Goal: Information Seeking & Learning: Learn about a topic

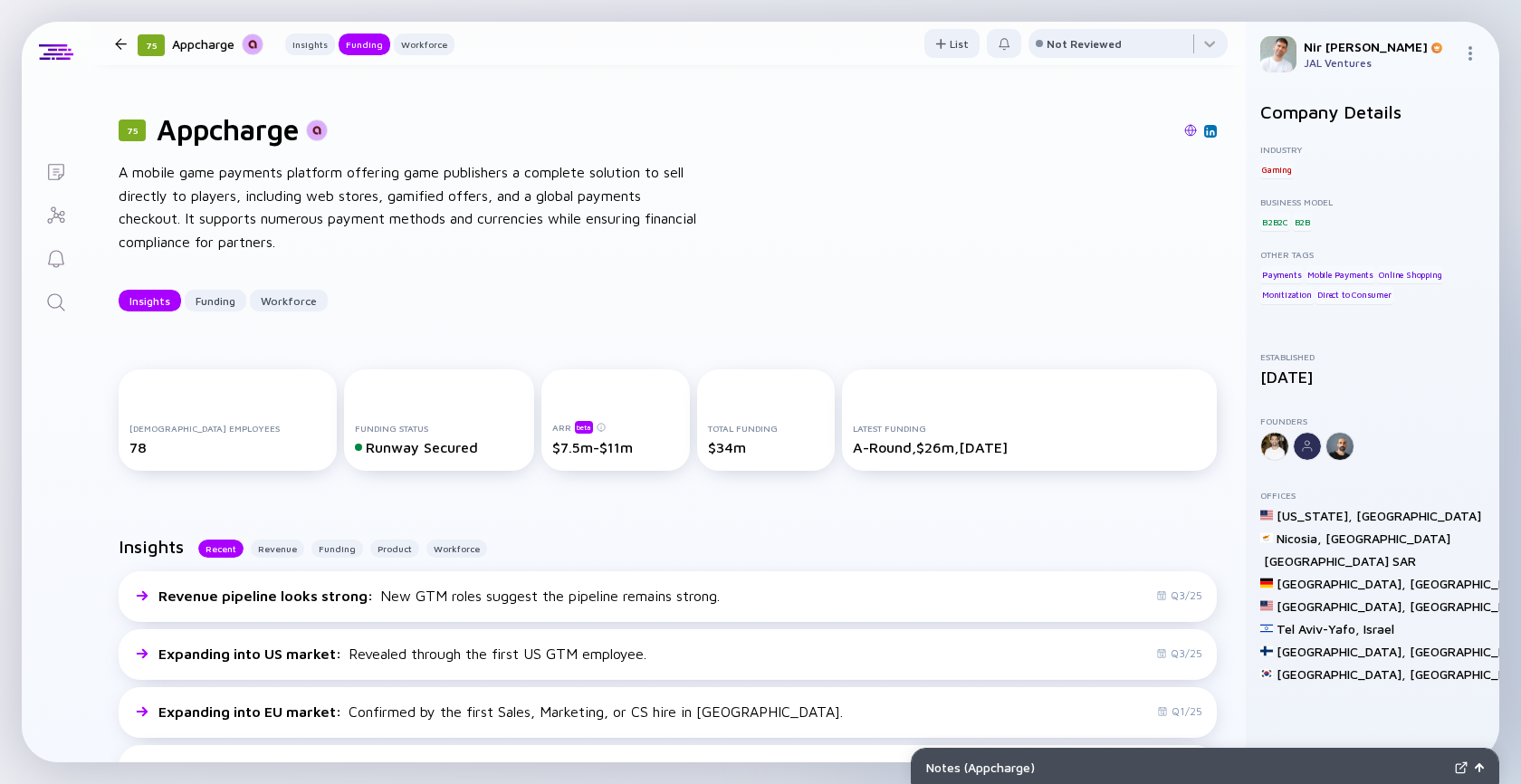
scroll to position [516, 0]
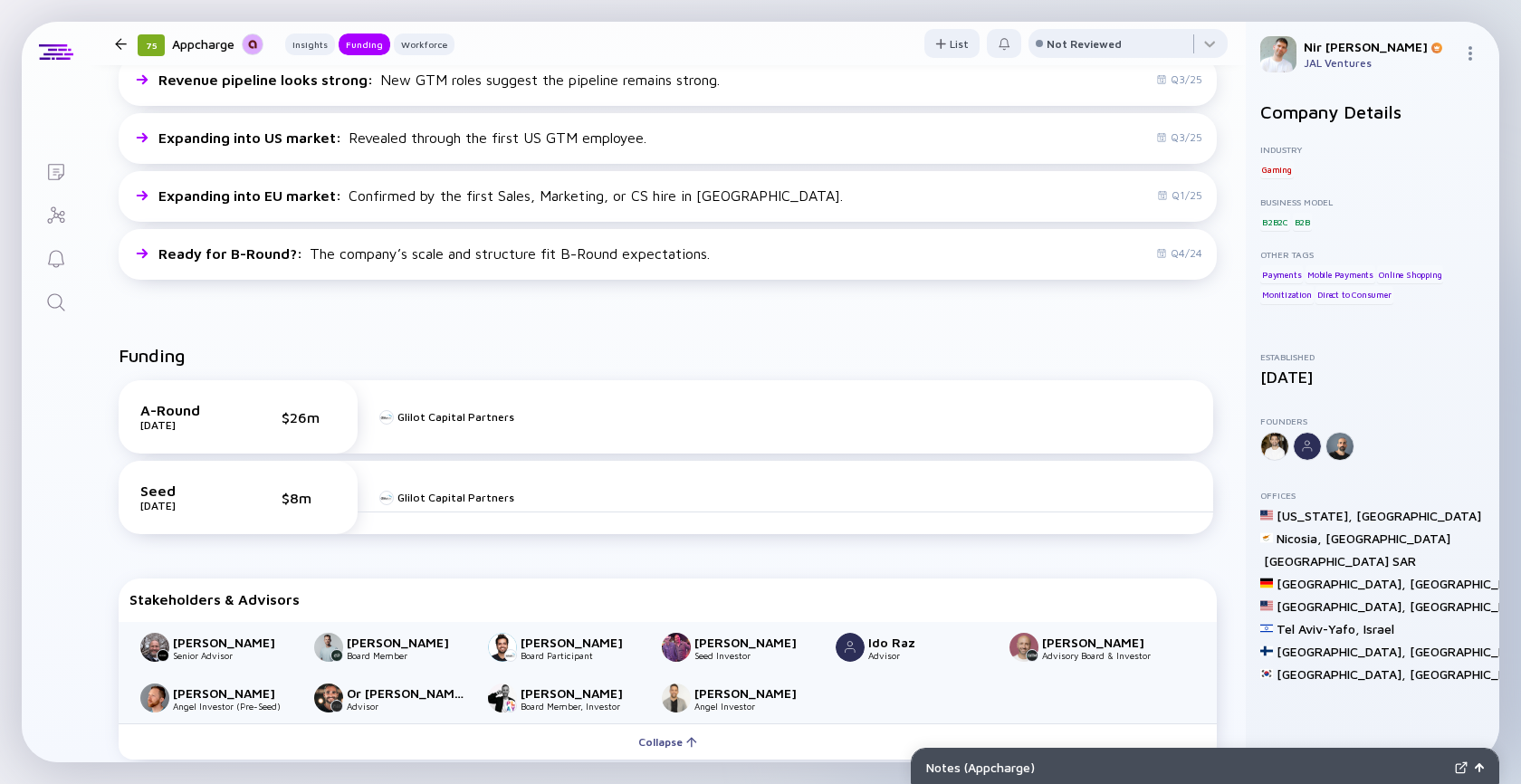
click at [50, 303] on icon "Search" at bounding box center [56, 302] width 21 height 21
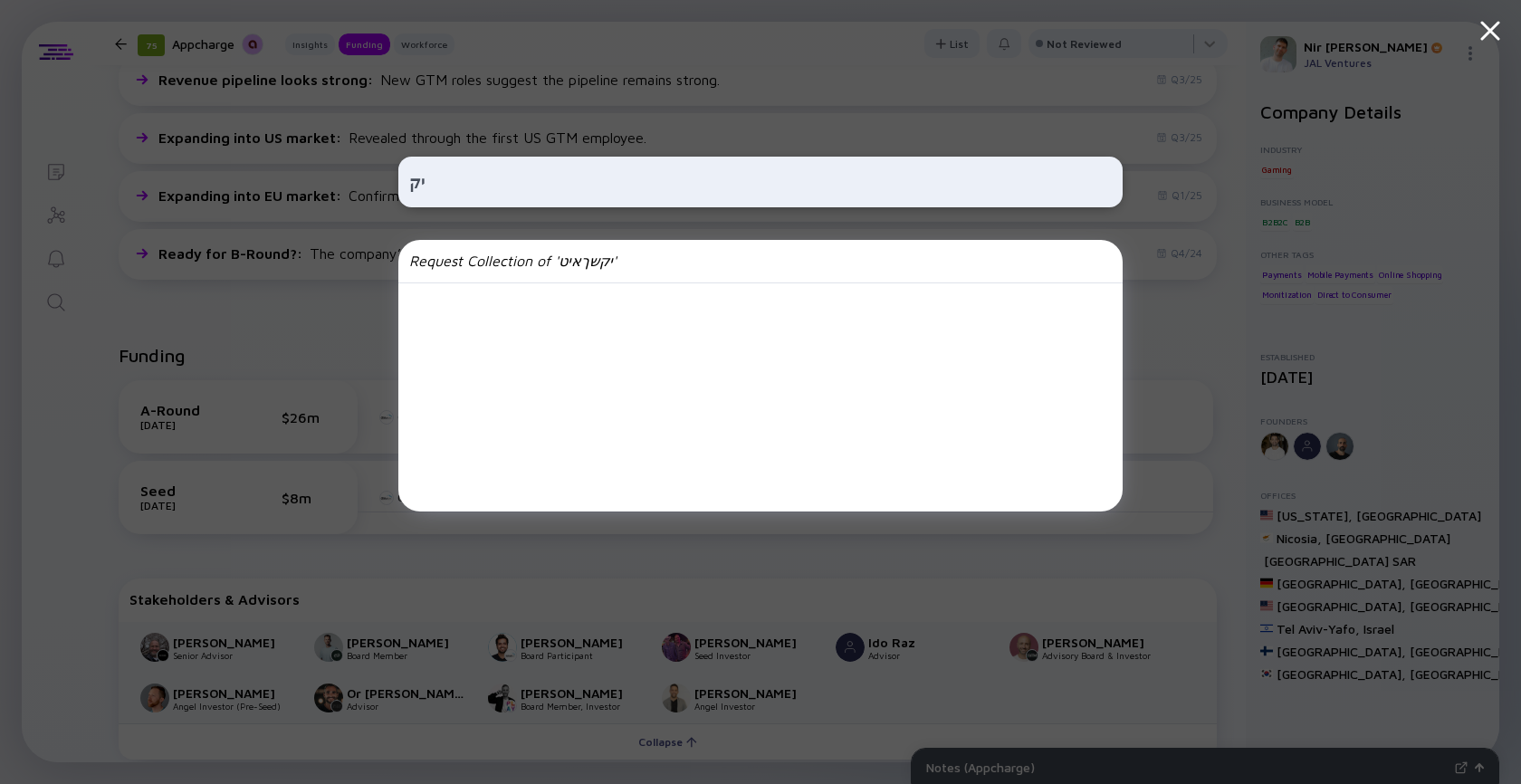
type input "י"
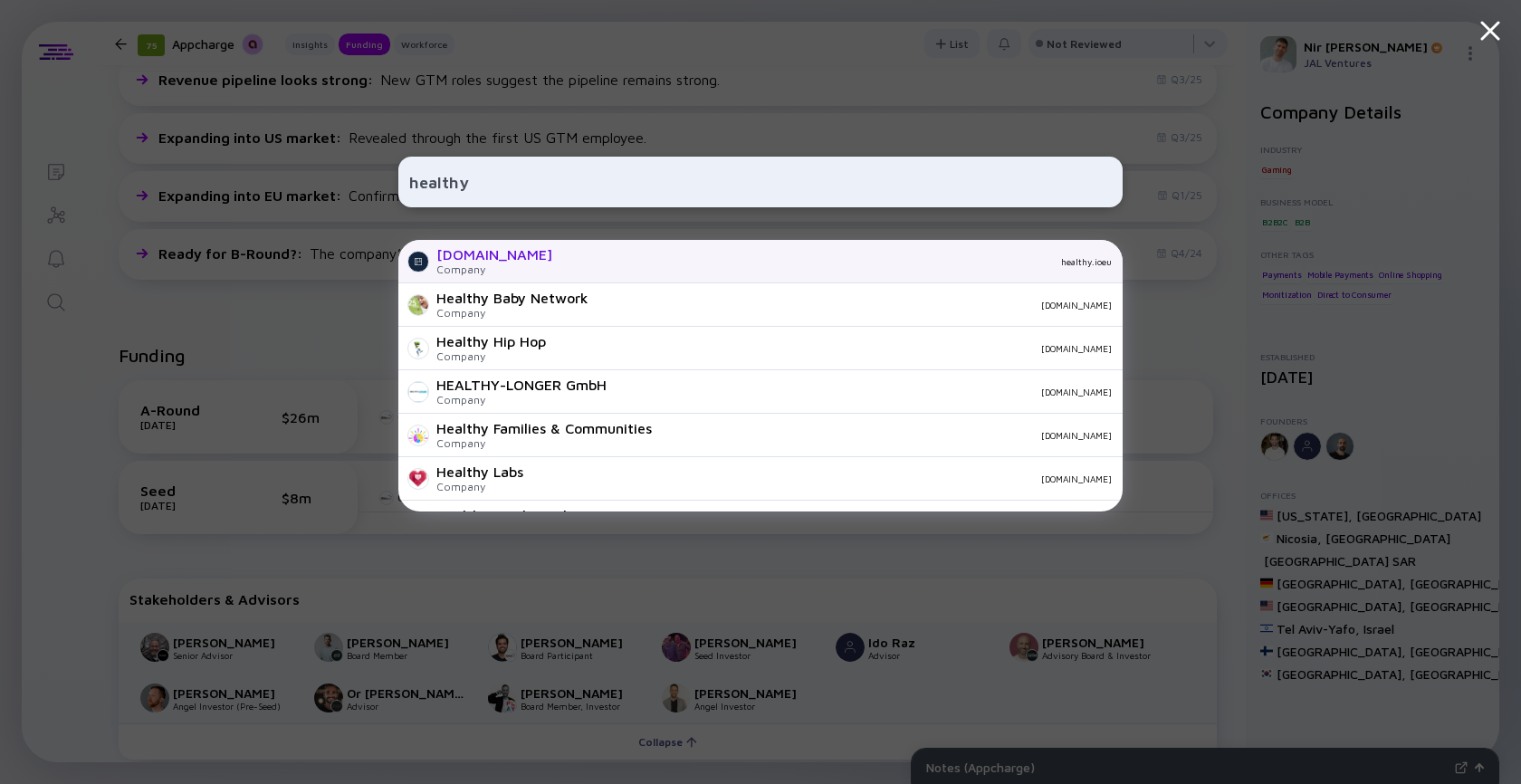
type input "healthy"
click at [588, 261] on div "healthy.ioeu" at bounding box center [839, 261] width 545 height 11
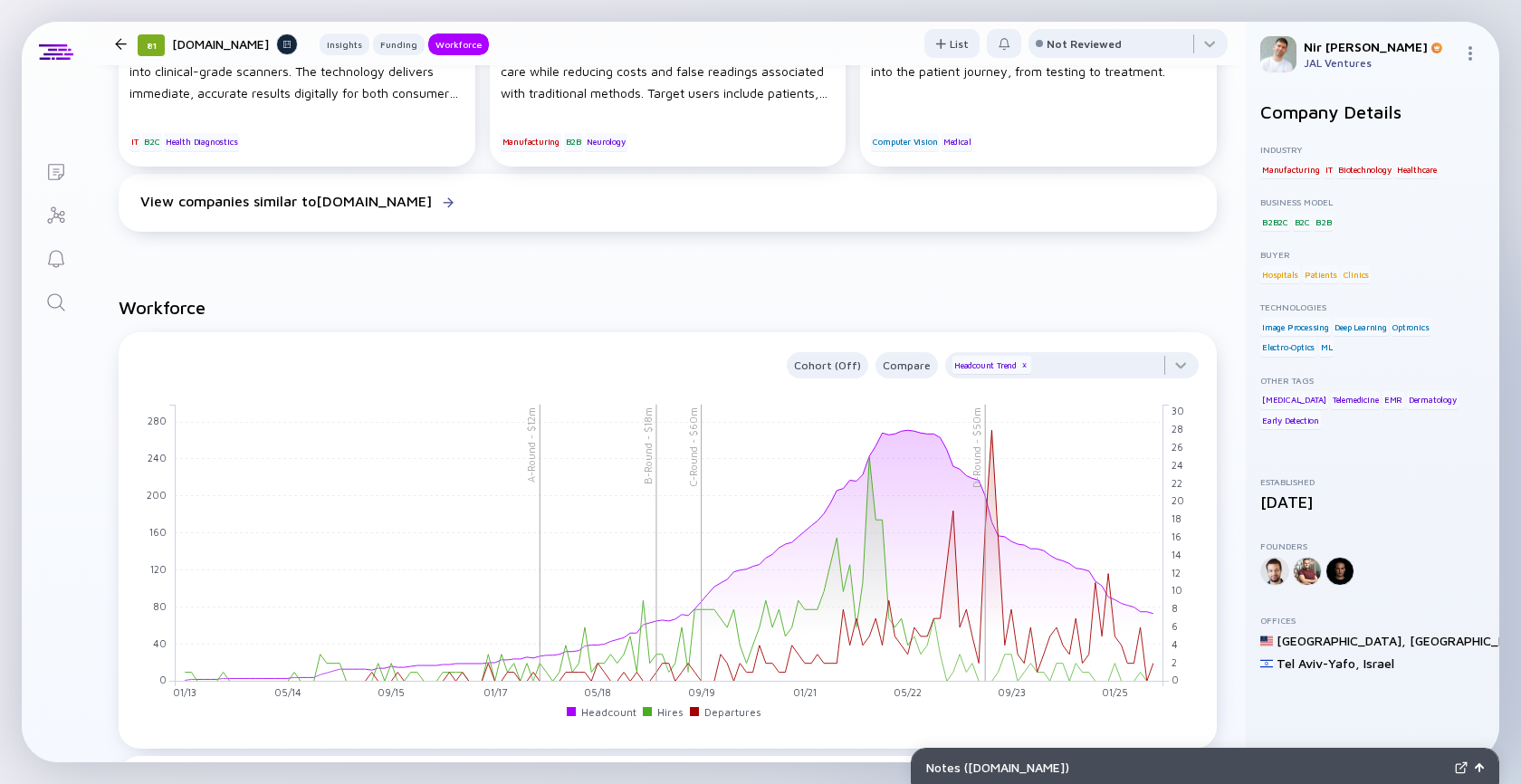
scroll to position [1863, 0]
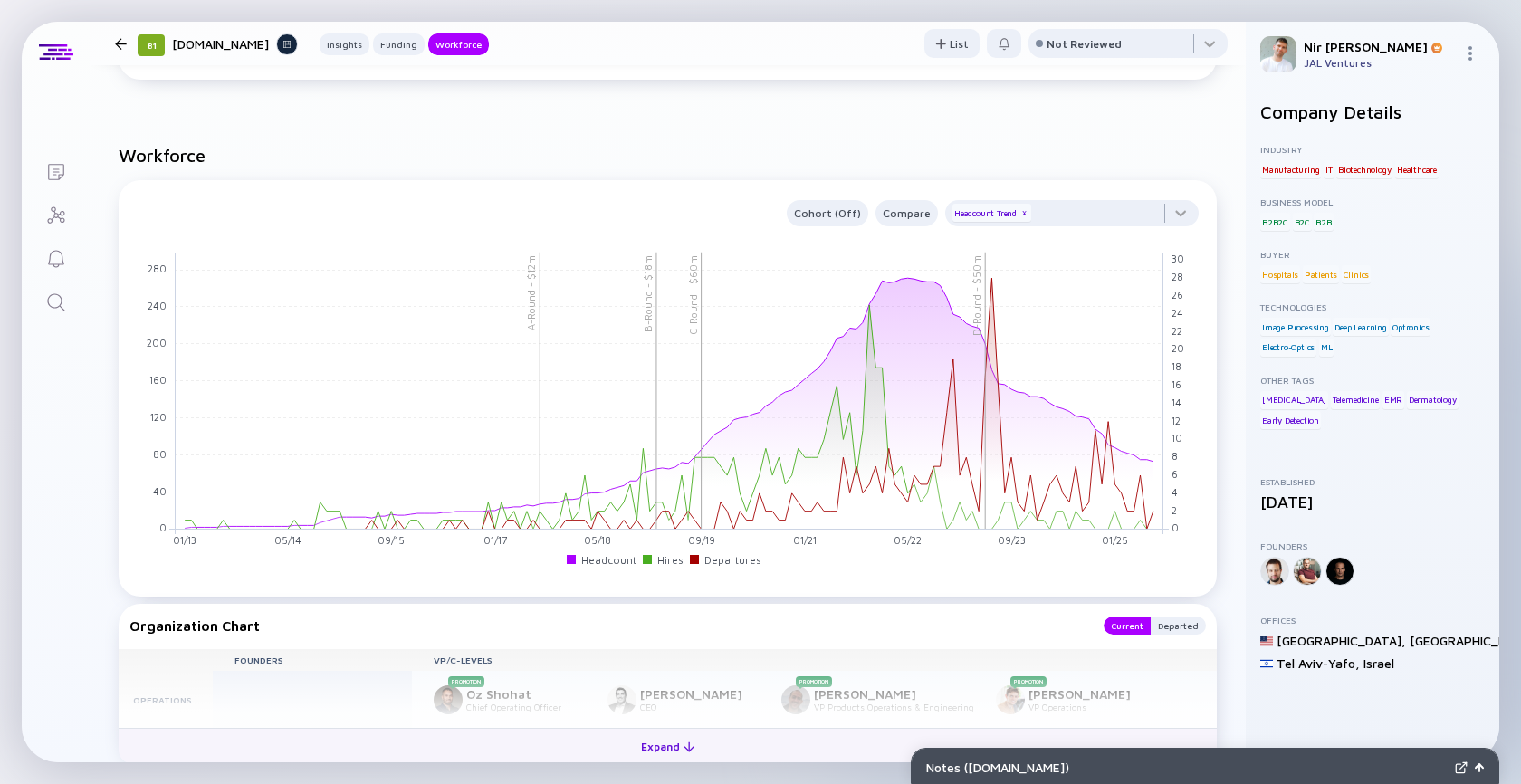
click at [689, 741] on div "Expand" at bounding box center [667, 746] width 75 height 28
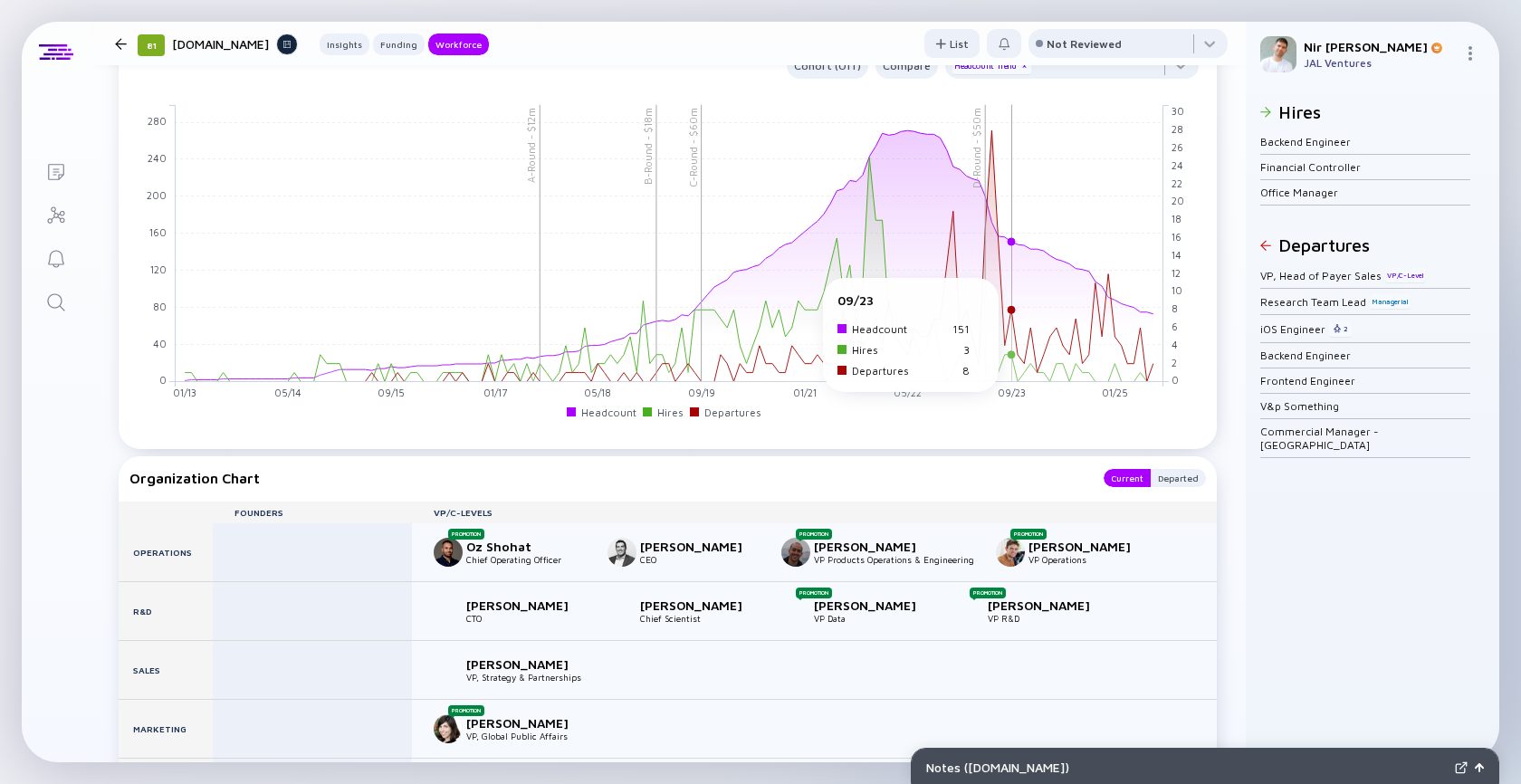
scroll to position [2013, 0]
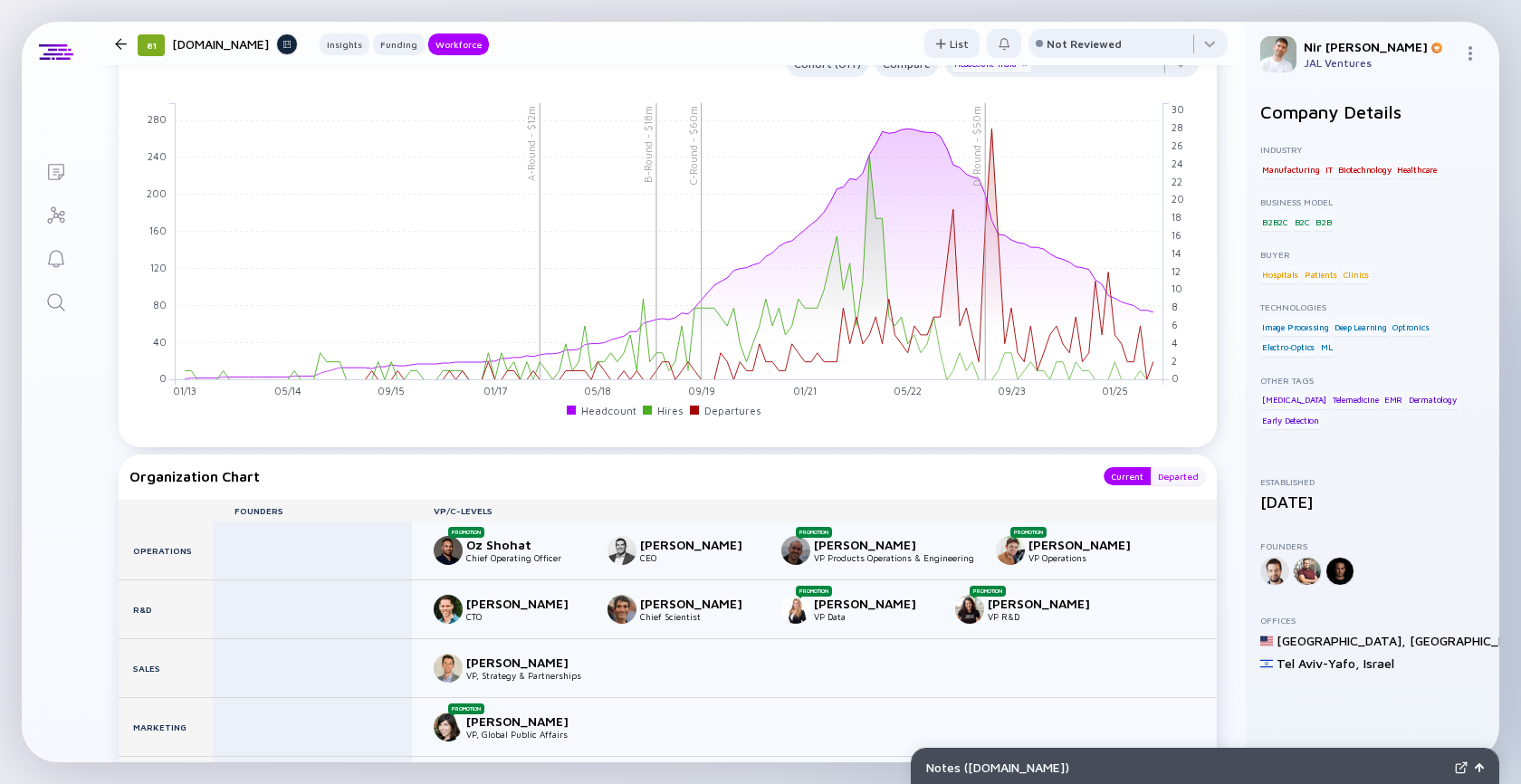
click at [1176, 475] on div "Departed" at bounding box center [1178, 476] width 56 height 19
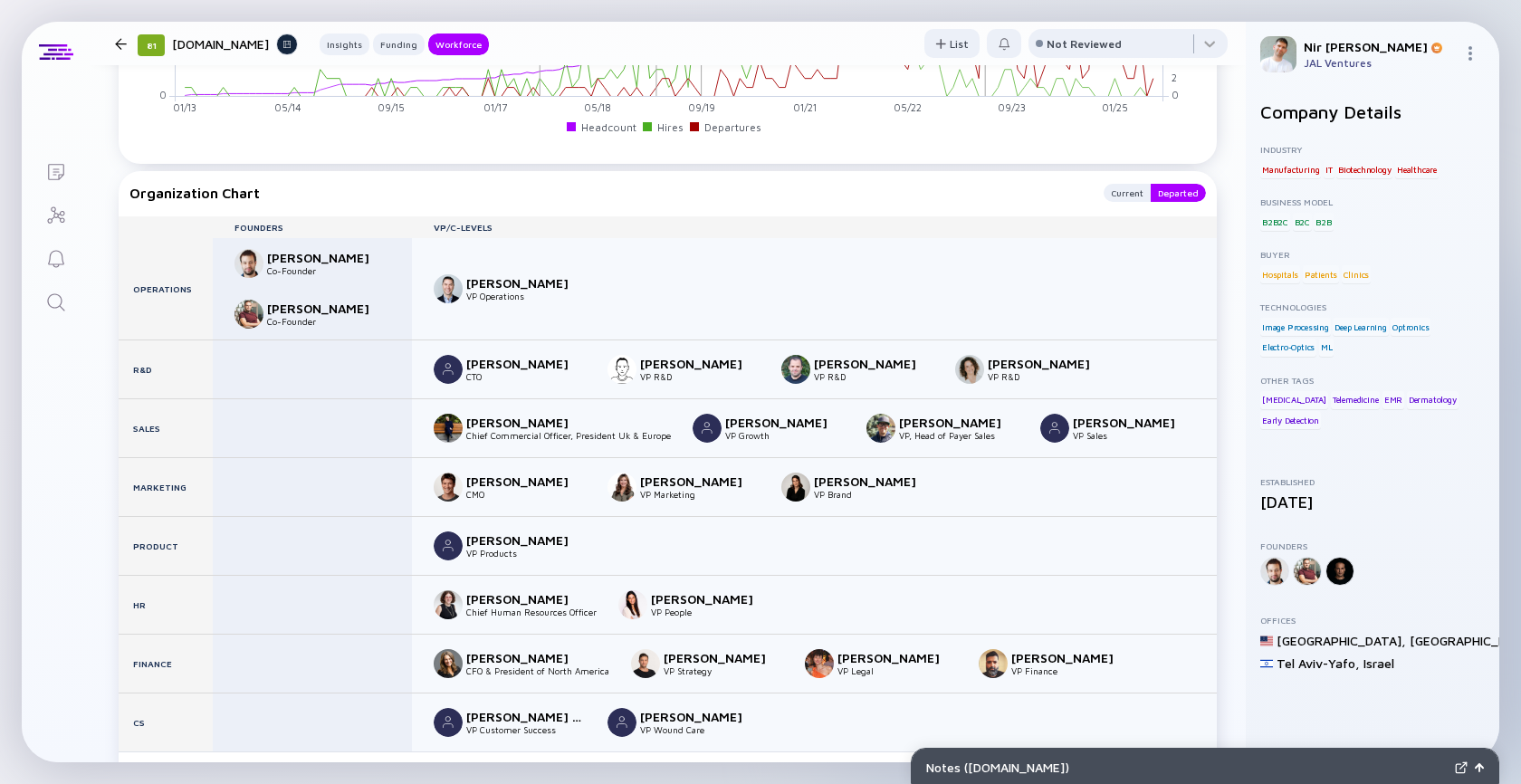
scroll to position [2298, 0]
